Goal: Task Accomplishment & Management: Use online tool/utility

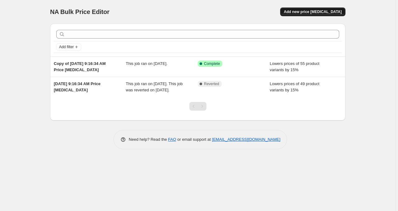
click at [325, 13] on span "Add new price [MEDICAL_DATA]" at bounding box center [313, 11] width 58 height 5
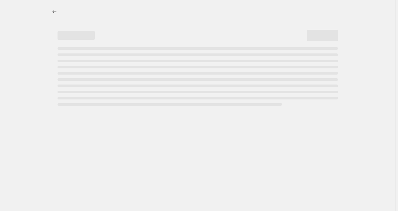
select select "percentage"
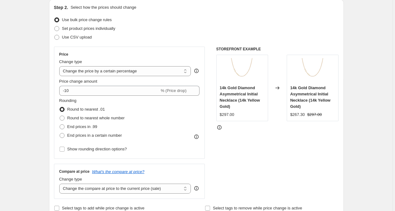
scroll to position [78, 0]
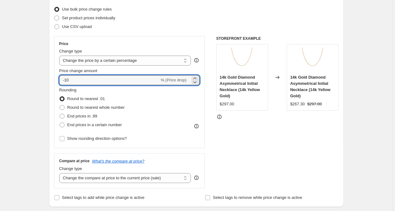
drag, startPoint x: 96, startPoint y: 84, endPoint x: 55, endPoint y: 82, distance: 41.4
click at [55, 82] on div "Price Change type Change the price to a certain amount Change the price by a ce…" at bounding box center [129, 92] width 151 height 112
type input "15"
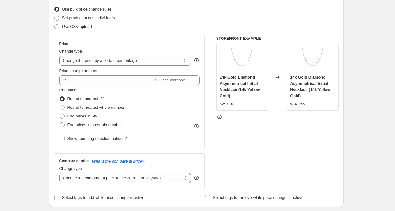
scroll to position [86, 0]
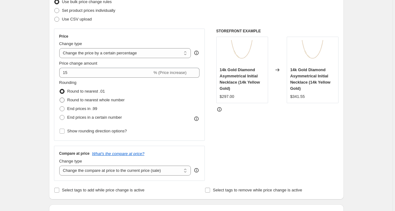
click at [81, 98] on span "Round to nearest whole number" at bounding box center [95, 100] width 57 height 5
click at [60, 98] on input "Round to nearest whole number" at bounding box center [60, 98] width 0 height 0
radio input "true"
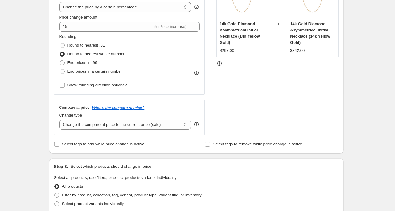
scroll to position [145, 0]
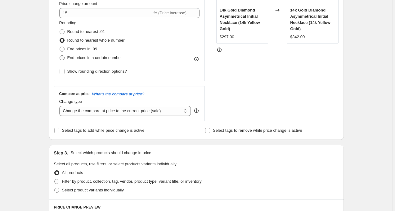
click at [86, 59] on span "End prices in a certain number" at bounding box center [94, 57] width 55 height 5
click at [60, 56] on input "End prices in a certain number" at bounding box center [60, 55] width 0 height 0
radio input "true"
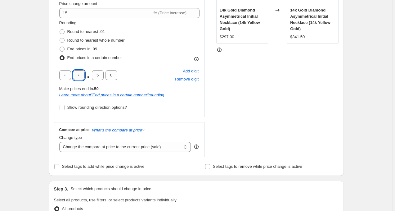
click at [79, 77] on input "text" at bounding box center [79, 75] width 12 height 10
click at [91, 42] on span "Round to nearest whole number" at bounding box center [95, 40] width 57 height 5
click at [60, 38] on input "Round to nearest whole number" at bounding box center [60, 38] width 0 height 0
radio input "true"
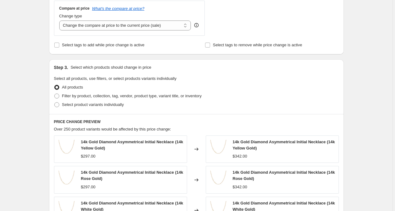
scroll to position [267, 0]
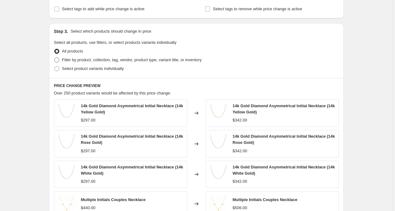
click at [84, 60] on span "Filter by product, collection, tag, vendor, product type, variant title, or inv…" at bounding box center [132, 59] width 140 height 5
click at [55, 58] on input "Filter by product, collection, tag, vendor, product type, variant title, or inv…" at bounding box center [54, 57] width 0 height 0
radio input "true"
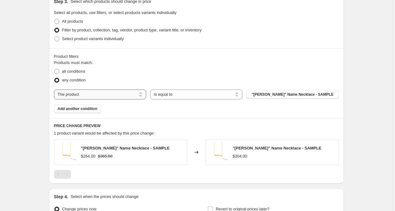
scroll to position [301, 0]
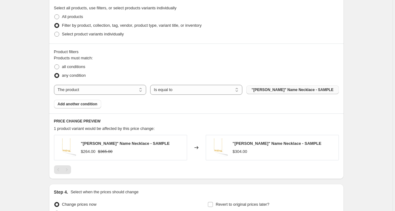
click at [257, 90] on button ""Andrea" Name Necklace - SAMPLE" at bounding box center [293, 89] width 92 height 9
select select "collection"
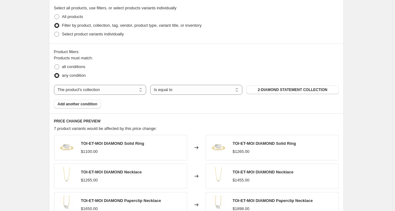
click at [272, 94] on div "The product The product's collection The product's tag The product's vendor The…" at bounding box center [196, 90] width 285 height 10
click at [269, 91] on span "2-DIAMOND STATEMENT COLLECTION" at bounding box center [293, 89] width 70 height 5
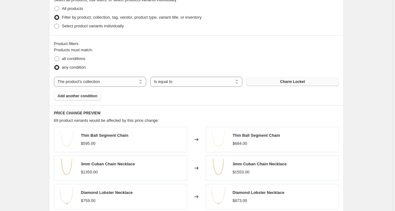
scroll to position [286, 0]
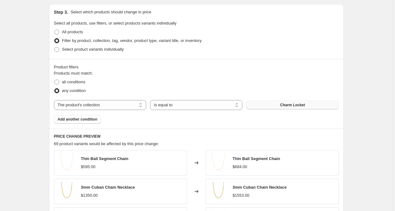
click at [284, 102] on button "Charm Locket" at bounding box center [293, 105] width 92 height 9
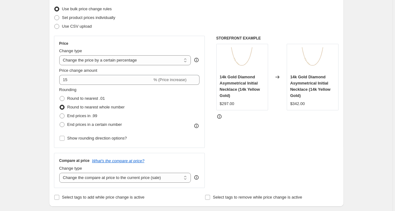
scroll to position [65, 0]
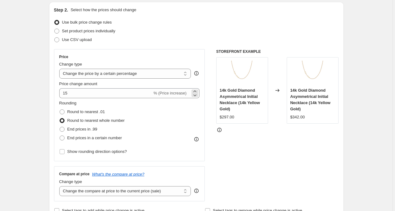
click at [159, 97] on div "15 % (Price increase)" at bounding box center [129, 93] width 141 height 10
click at [180, 95] on span "% (Price increase)" at bounding box center [170, 93] width 33 height 5
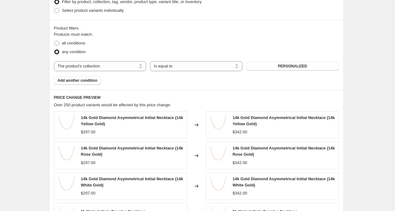
scroll to position [465, 0]
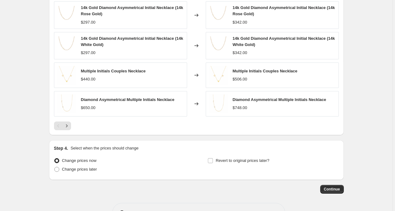
click at [330, 190] on span "Continue" at bounding box center [332, 189] width 16 height 5
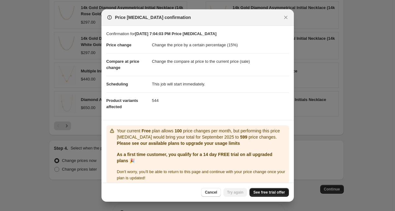
click at [261, 191] on span "See free trial offer" at bounding box center [269, 192] width 32 height 5
click at [284, 21] on button "Close" at bounding box center [286, 17] width 9 height 9
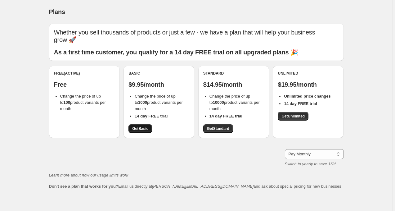
click at [148, 126] on span "Get Basic" at bounding box center [140, 128] width 16 height 5
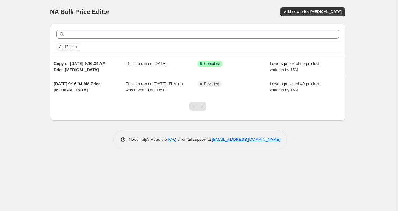
click at [305, 7] on div "NA Bulk Price Editor. This page is ready NA Bulk Price Editor Add new price cha…" at bounding box center [197, 12] width 295 height 24
click at [305, 11] on span "Add new price [MEDICAL_DATA]" at bounding box center [313, 11] width 58 height 5
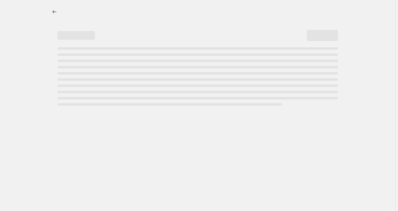
select select "percentage"
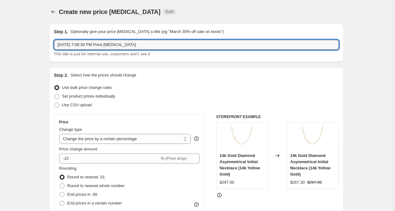
drag, startPoint x: 197, startPoint y: 46, endPoint x: 38, endPoint y: 48, distance: 158.4
click at [174, 48] on input "Sep 16, 2025 at 7:06:30 PM Price change job" at bounding box center [196, 45] width 285 height 10
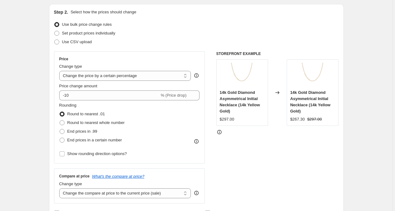
scroll to position [84, 0]
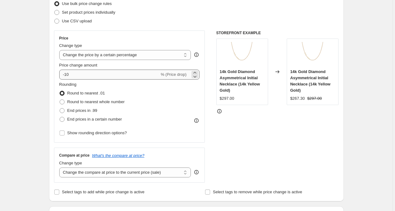
type input "Personalized pieces +15%"
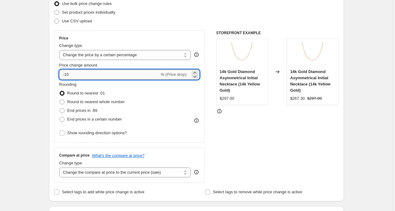
drag, startPoint x: 133, startPoint y: 71, endPoint x: 139, endPoint y: 76, distance: 7.8
click at [139, 76] on input "-10" at bounding box center [109, 75] width 100 height 10
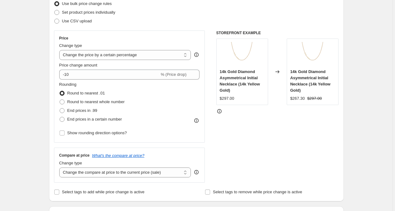
click at [141, 60] on div "Price Change type Change the price to a certain amount Change the price by a ce…" at bounding box center [129, 87] width 141 height 102
select select "pc"
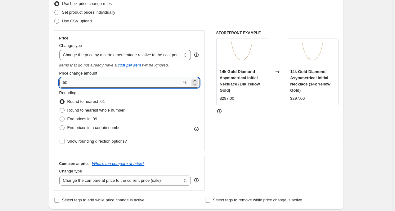
drag, startPoint x: 143, startPoint y: 84, endPoint x: 63, endPoint y: 80, distance: 80.2
click at [63, 80] on input "50" at bounding box center [120, 83] width 123 height 10
type input "15"
click at [229, 125] on div "STOREFRONT EXAMPLE 14k Gold Diamond Asymmetrical Initial Necklace (14k Yellow G…" at bounding box center [277, 110] width 123 height 160
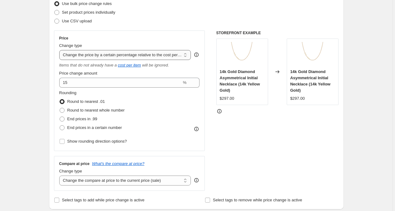
select select "to"
type input "80.00"
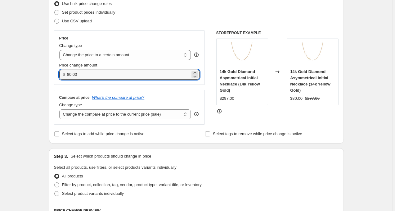
drag, startPoint x: 92, startPoint y: 75, endPoint x: 53, endPoint y: 74, distance: 38.9
click at [53, 74] on div "Step 2. Select how the prices should change Use bulk price change rules Set pro…" at bounding box center [196, 63] width 295 height 160
type input "15.00"
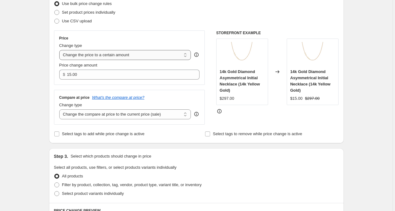
select select "percentage"
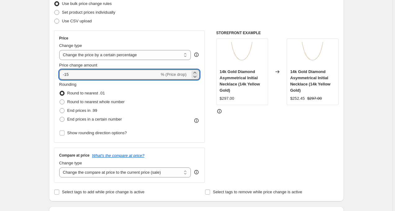
drag, startPoint x: 98, startPoint y: 75, endPoint x: 49, endPoint y: 69, distance: 48.8
type input "15"
click at [214, 13] on div "Set product prices individually" at bounding box center [196, 12] width 285 height 9
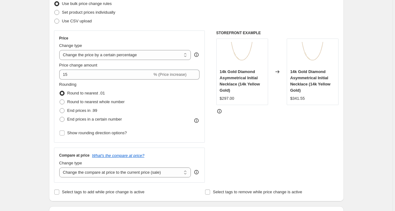
click at [229, 135] on div "STOREFRONT EXAMPLE 14k Gold Diamond Asymmetrical Initial Necklace (14k Yellow G…" at bounding box center [277, 106] width 123 height 152
click at [80, 100] on span "Round to nearest whole number" at bounding box center [95, 101] width 57 height 5
click at [60, 100] on input "Round to nearest whole number" at bounding box center [60, 99] width 0 height 0
radio input "true"
click at [78, 111] on span "End prices in .99" at bounding box center [82, 110] width 30 height 5
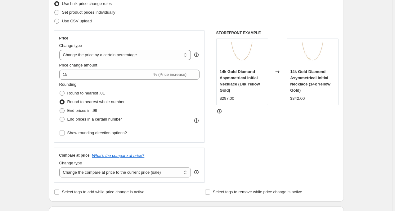
click at [60, 108] on input "End prices in .99" at bounding box center [60, 108] width 0 height 0
radio input "true"
click at [78, 116] on span "End prices in a certain number" at bounding box center [94, 119] width 55 height 6
click at [60, 117] on input "End prices in a certain number" at bounding box center [60, 117] width 0 height 0
radio input "true"
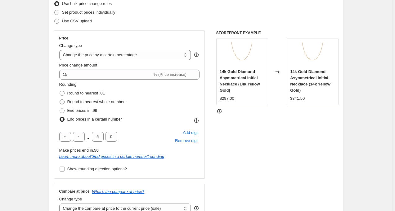
click at [93, 102] on span "Round to nearest whole number" at bounding box center [95, 101] width 57 height 5
click at [60, 100] on input "Round to nearest whole number" at bounding box center [60, 99] width 0 height 0
radio input "true"
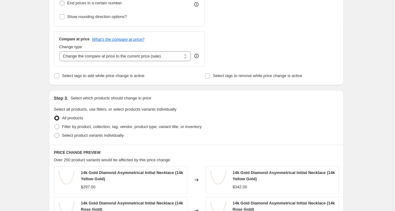
scroll to position [210, 0]
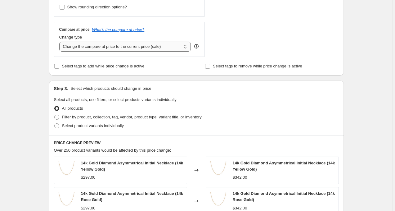
select select "no_change"
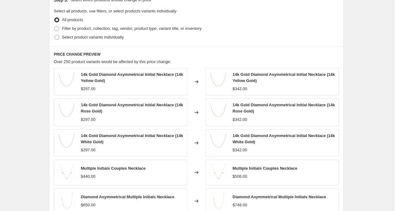
scroll to position [281, 0]
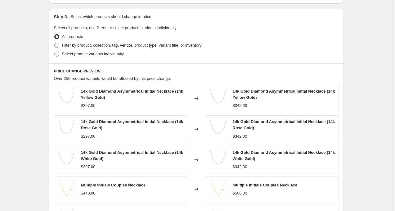
click at [132, 46] on span "Filter by product, collection, tag, vendor, product type, variant title, or inv…" at bounding box center [132, 45] width 140 height 5
click at [55, 43] on input "Filter by product, collection, tag, vendor, product type, variant title, or inv…" at bounding box center [54, 43] width 0 height 0
radio input "true"
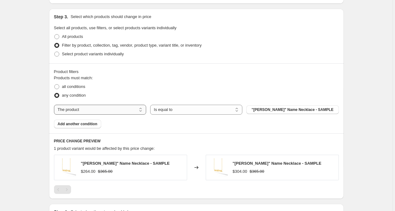
select select "collection"
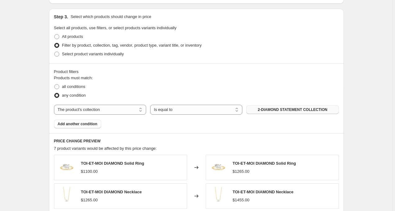
click at [265, 108] on span "2-DIAMOND STATEMENT COLLECTION" at bounding box center [293, 109] width 70 height 5
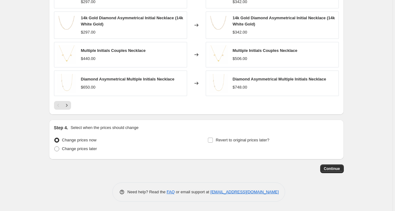
scroll to position [486, 0]
click at [332, 171] on span "Continue" at bounding box center [332, 168] width 16 height 5
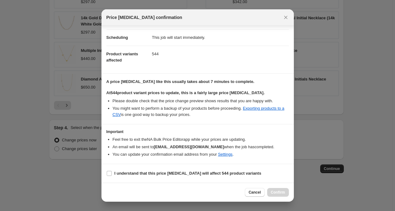
scroll to position [47, 0]
click at [236, 172] on b "I understand that this price change job will affect 544 product variants" at bounding box center [188, 173] width 147 height 5
click at [112, 172] on input "I understand that this price change job will affect 544 product variants" at bounding box center [109, 173] width 5 height 5
checkbox input "true"
click at [280, 193] on span "Confirm" at bounding box center [278, 192] width 14 height 5
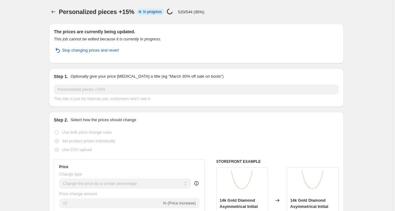
select select "percentage"
select select "no_change"
select select "collection"
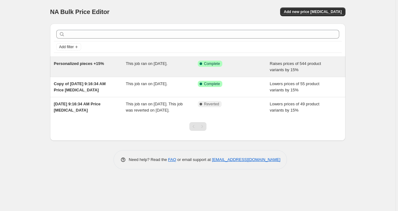
click at [93, 71] on div "Personalized pieces +15%" at bounding box center [90, 67] width 72 height 12
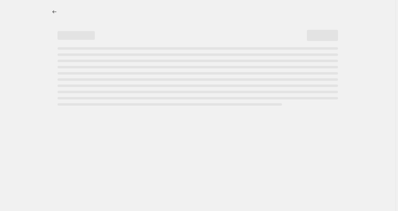
select select "percentage"
select select "no_change"
select select "collection"
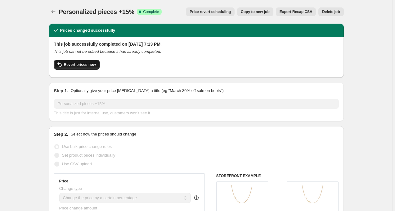
click at [93, 65] on span "Revert prices now" at bounding box center [80, 64] width 32 height 5
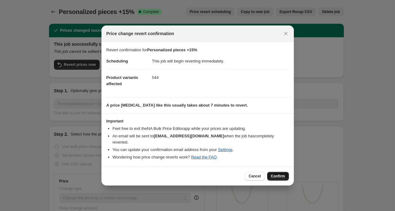
click at [283, 174] on span "Confirm" at bounding box center [278, 176] width 14 height 5
